Goal: Check status: Check status

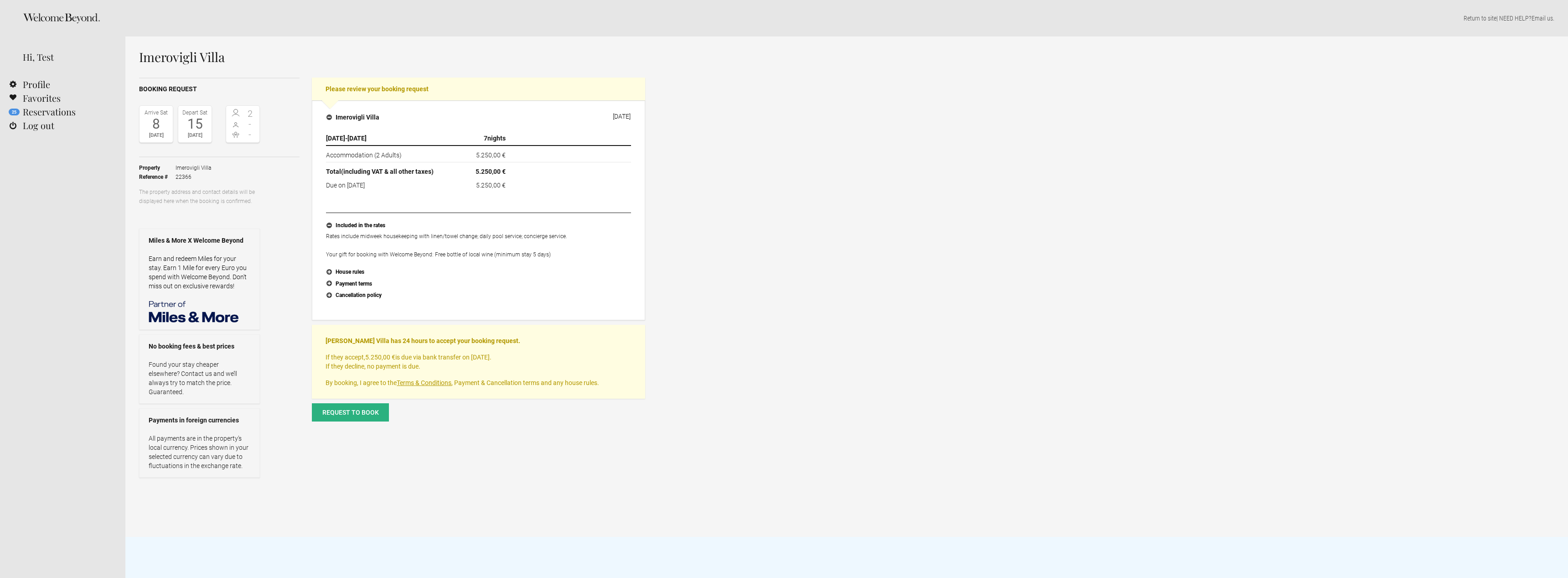
select select "EUR"
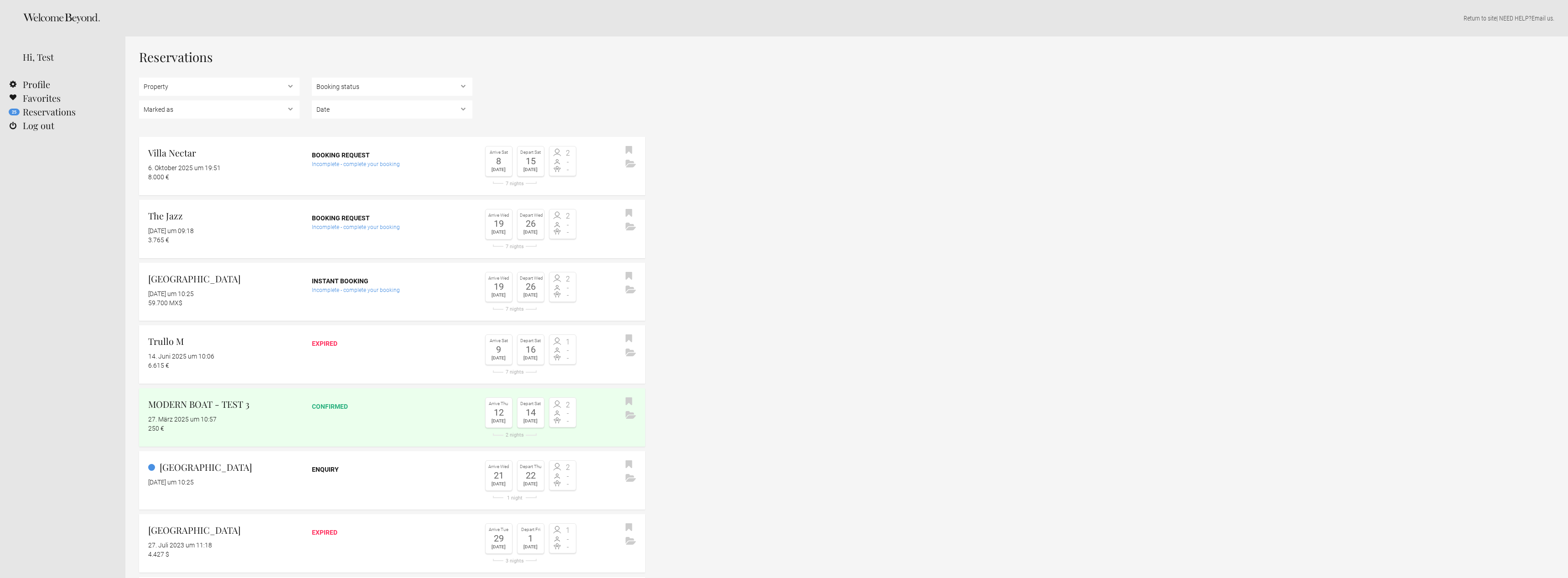
select select "EUR"
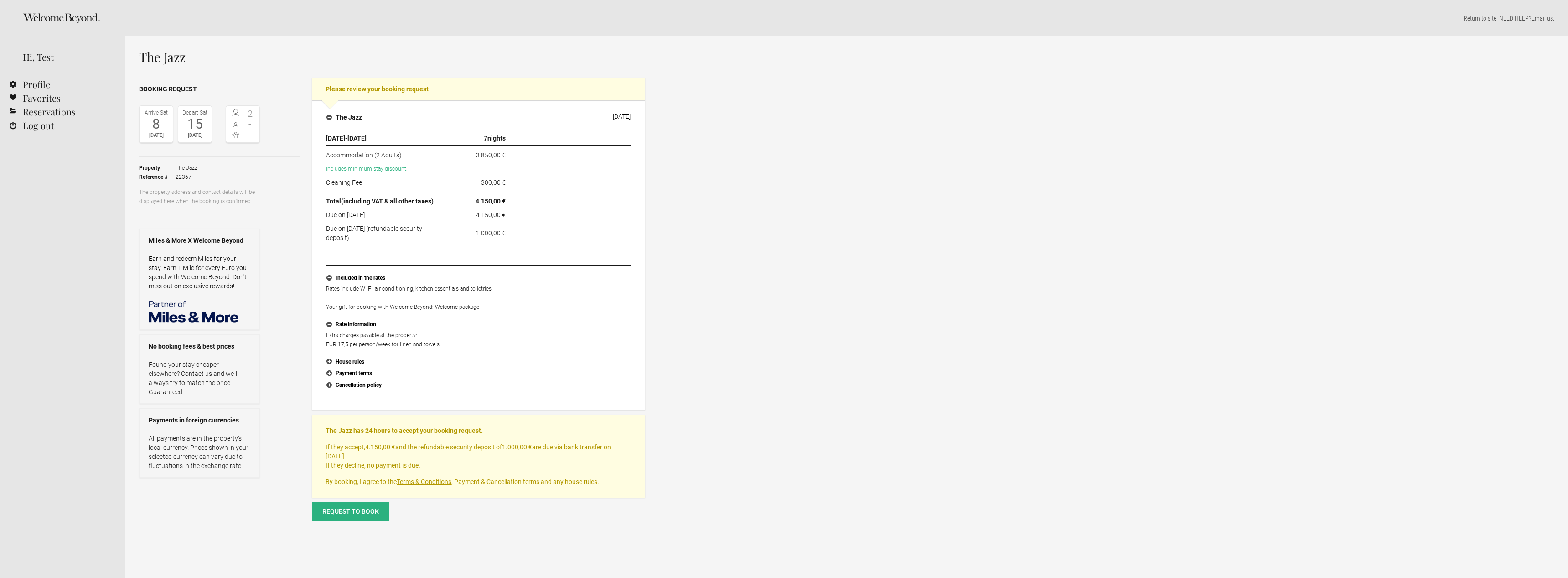
select select "EUR"
click at [704, 445] on div "The Jazz Booking request Arrive [DATE] Depart [DATE] 2 - - Toggle booking detai…" at bounding box center [847, 316] width 1443 height 560
